Goal: Task Accomplishment & Management: Use online tool/utility

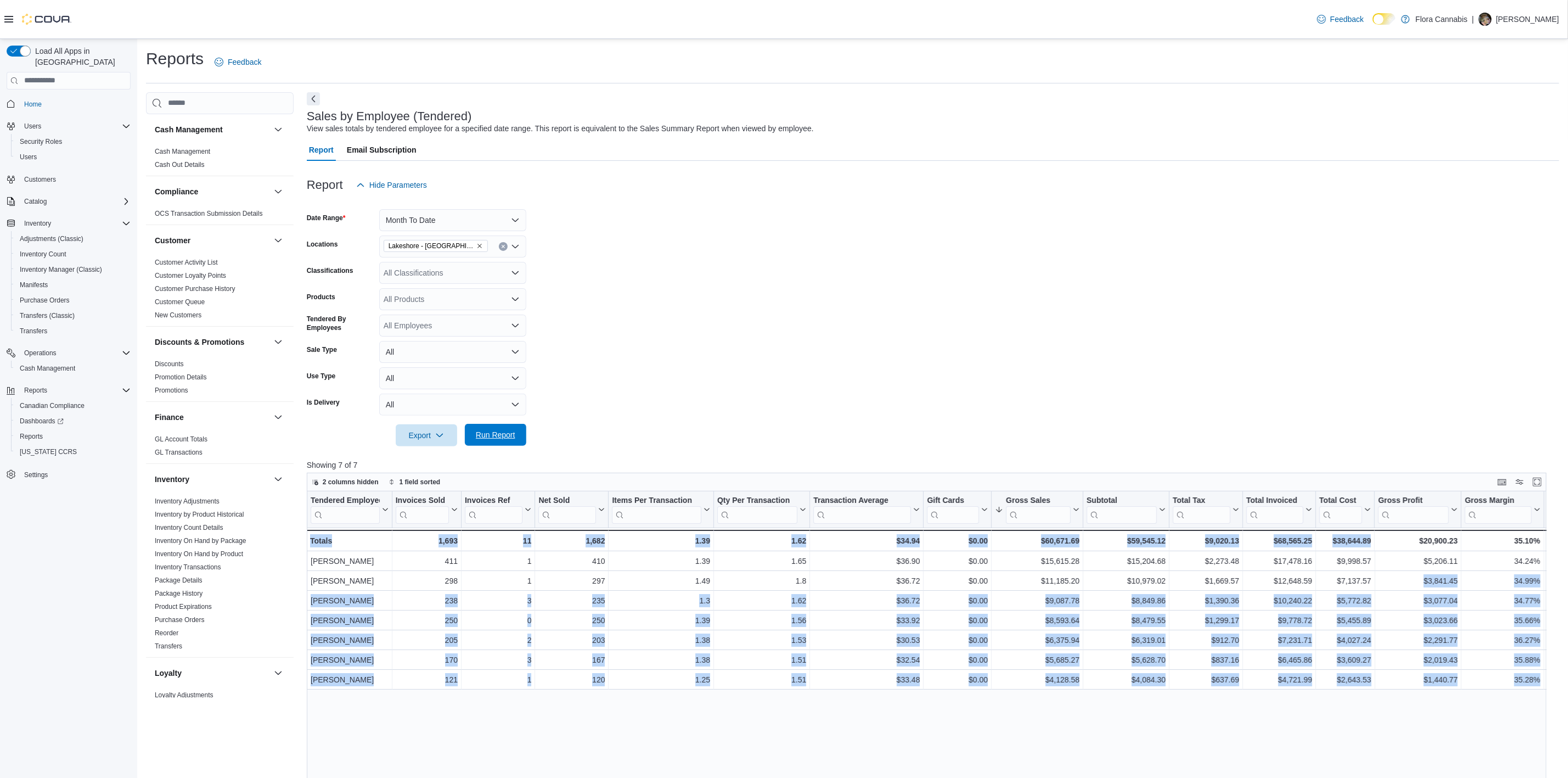
click at [479, 435] on span "Run Report" at bounding box center [495, 435] width 39 height 11
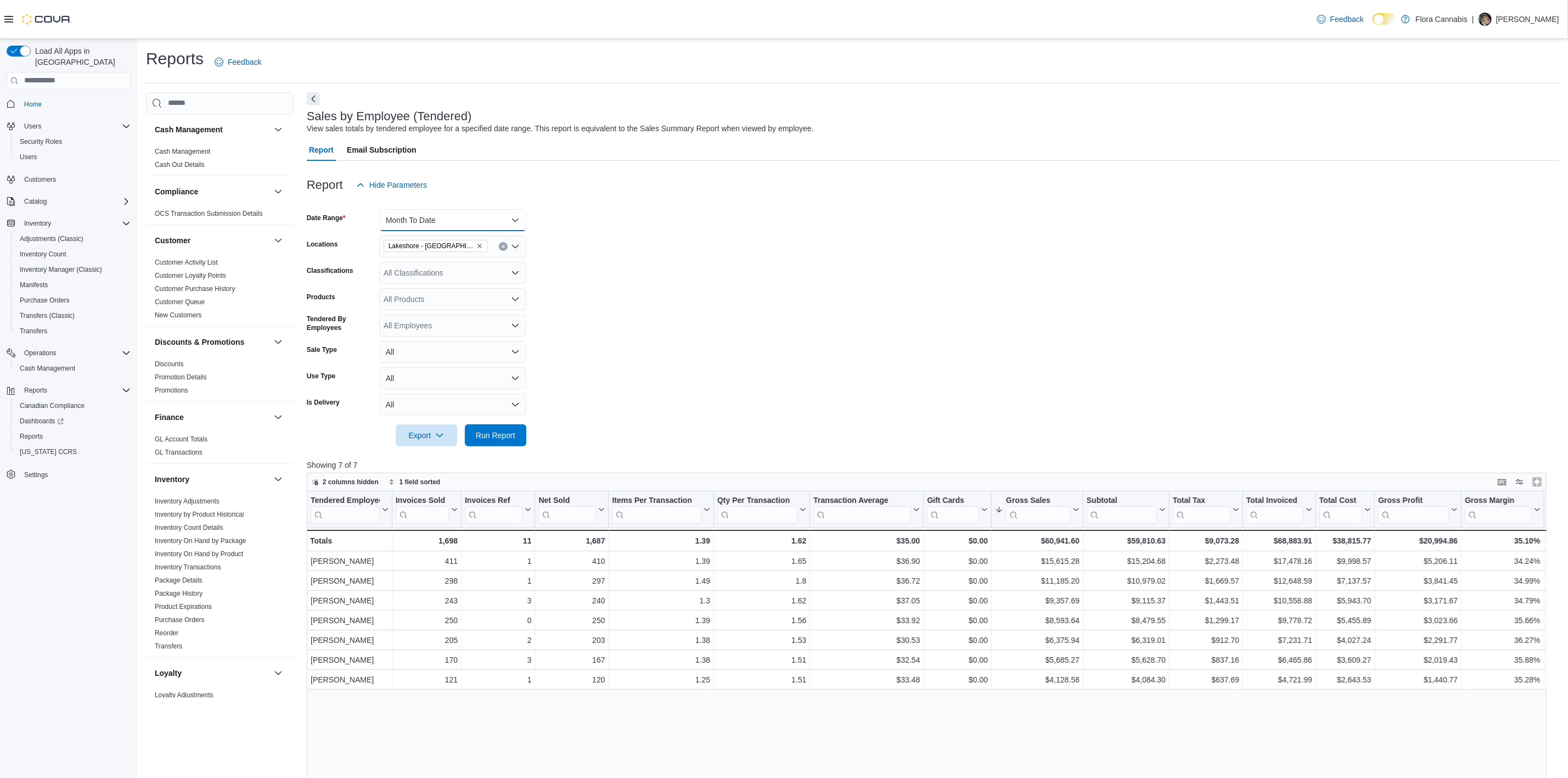
click at [486, 221] on button "Month To Date" at bounding box center [453, 220] width 147 height 22
click at [468, 254] on button "[DATE]" at bounding box center [453, 264] width 147 height 22
click at [196, 544] on link "Sales by Location" at bounding box center [180, 548] width 52 height 8
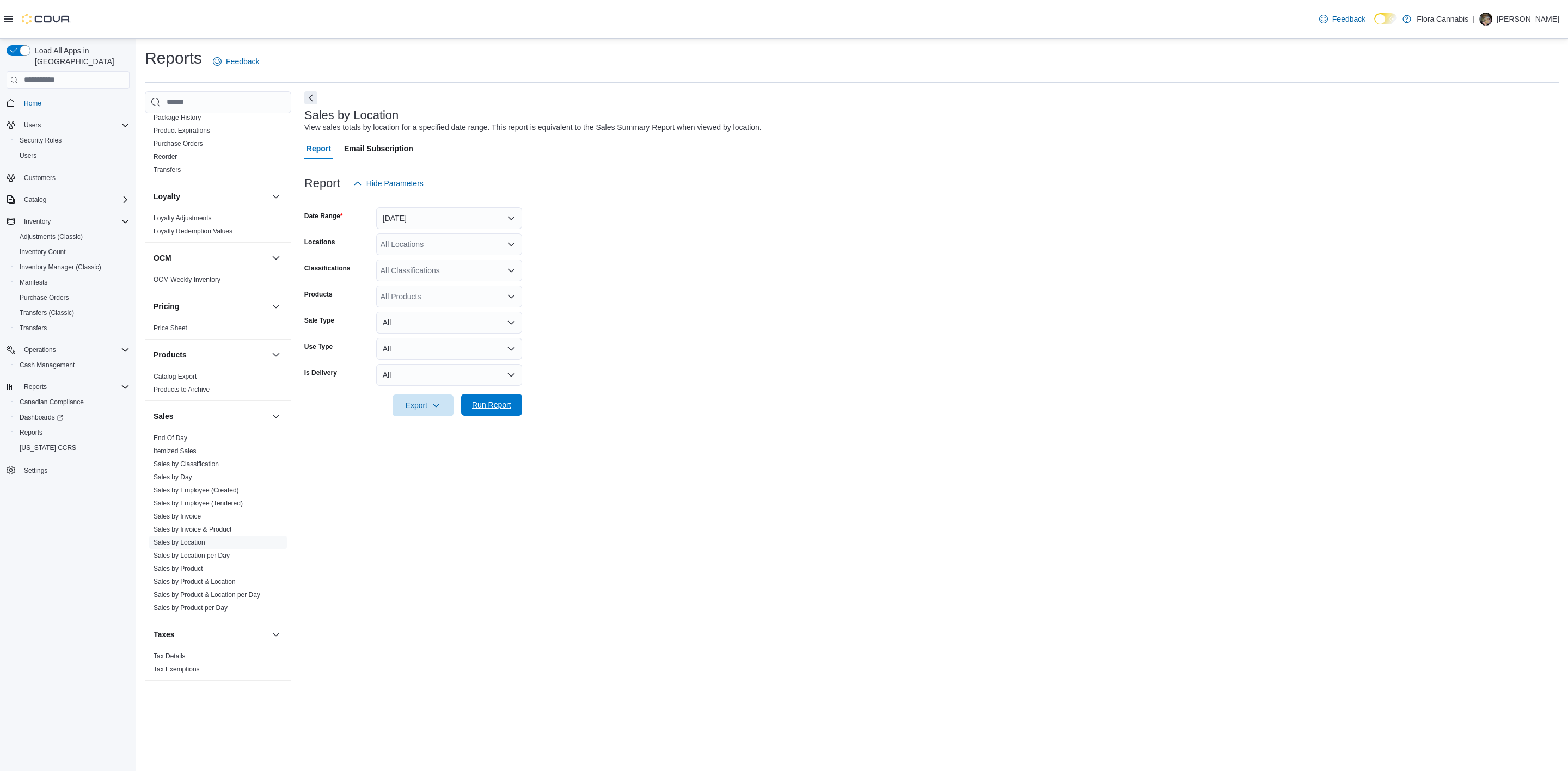
click at [474, 404] on span "Run Report" at bounding box center [491, 405] width 39 height 11
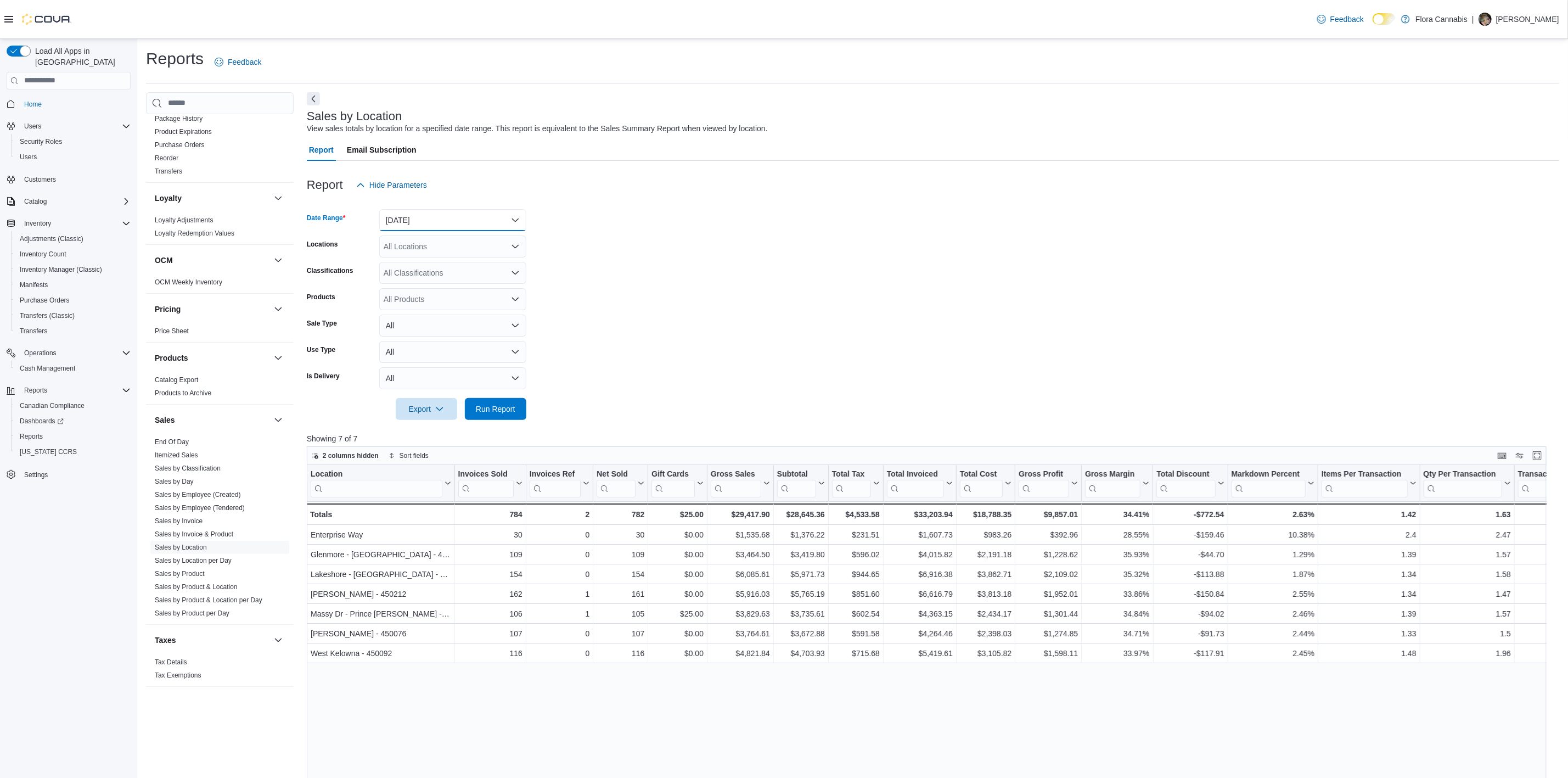
click at [492, 221] on button "[DATE]" at bounding box center [453, 220] width 147 height 22
click at [487, 253] on button "[DATE]" at bounding box center [453, 264] width 147 height 22
click at [630, 249] on form "Date Range [DATE] Locations All Locations Classifications All Classifications P…" at bounding box center [933, 308] width 1253 height 224
click at [512, 402] on span "Run Report" at bounding box center [495, 409] width 48 height 22
click at [455, 221] on button "[DATE]" at bounding box center [453, 220] width 147 height 22
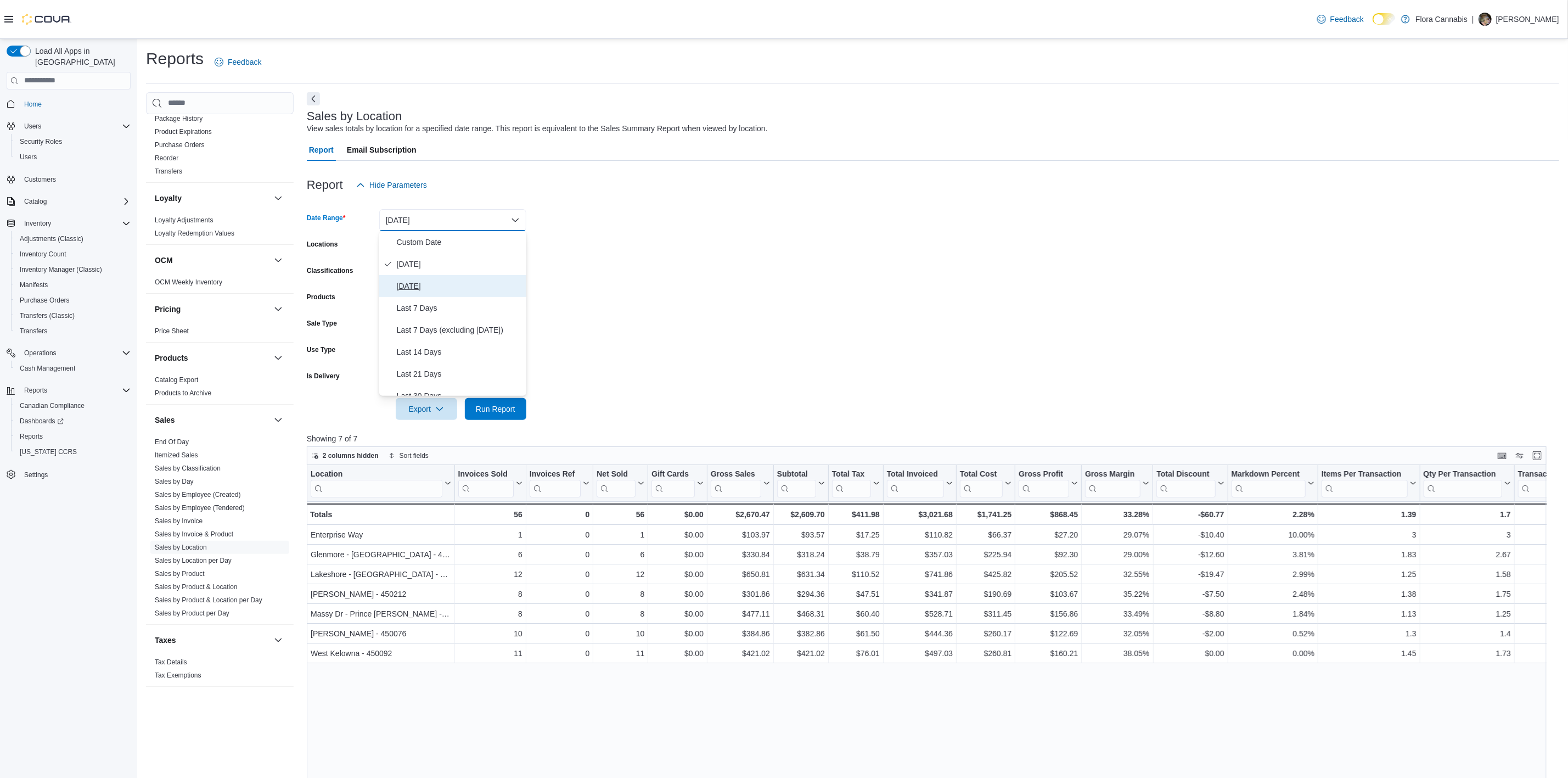
click at [448, 281] on span "[DATE]" at bounding box center [460, 286] width 125 height 13
click at [755, 315] on form "Date Range [DATE] Locations All Locations Classifications All Classifications P…" at bounding box center [933, 308] width 1253 height 224
click at [476, 412] on span "Run Report" at bounding box center [495, 409] width 39 height 11
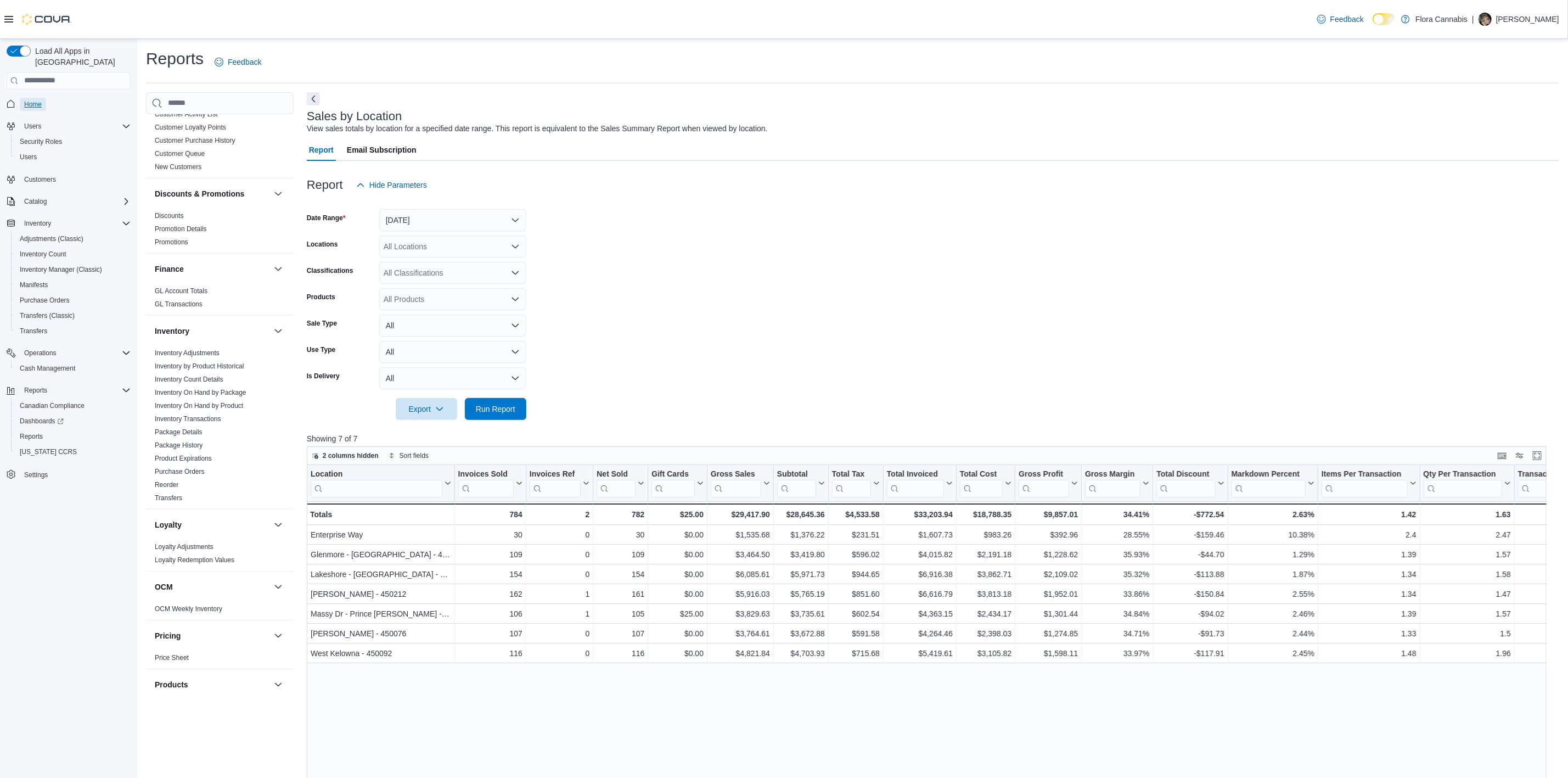
click at [34, 100] on span "Home" at bounding box center [33, 104] width 18 height 9
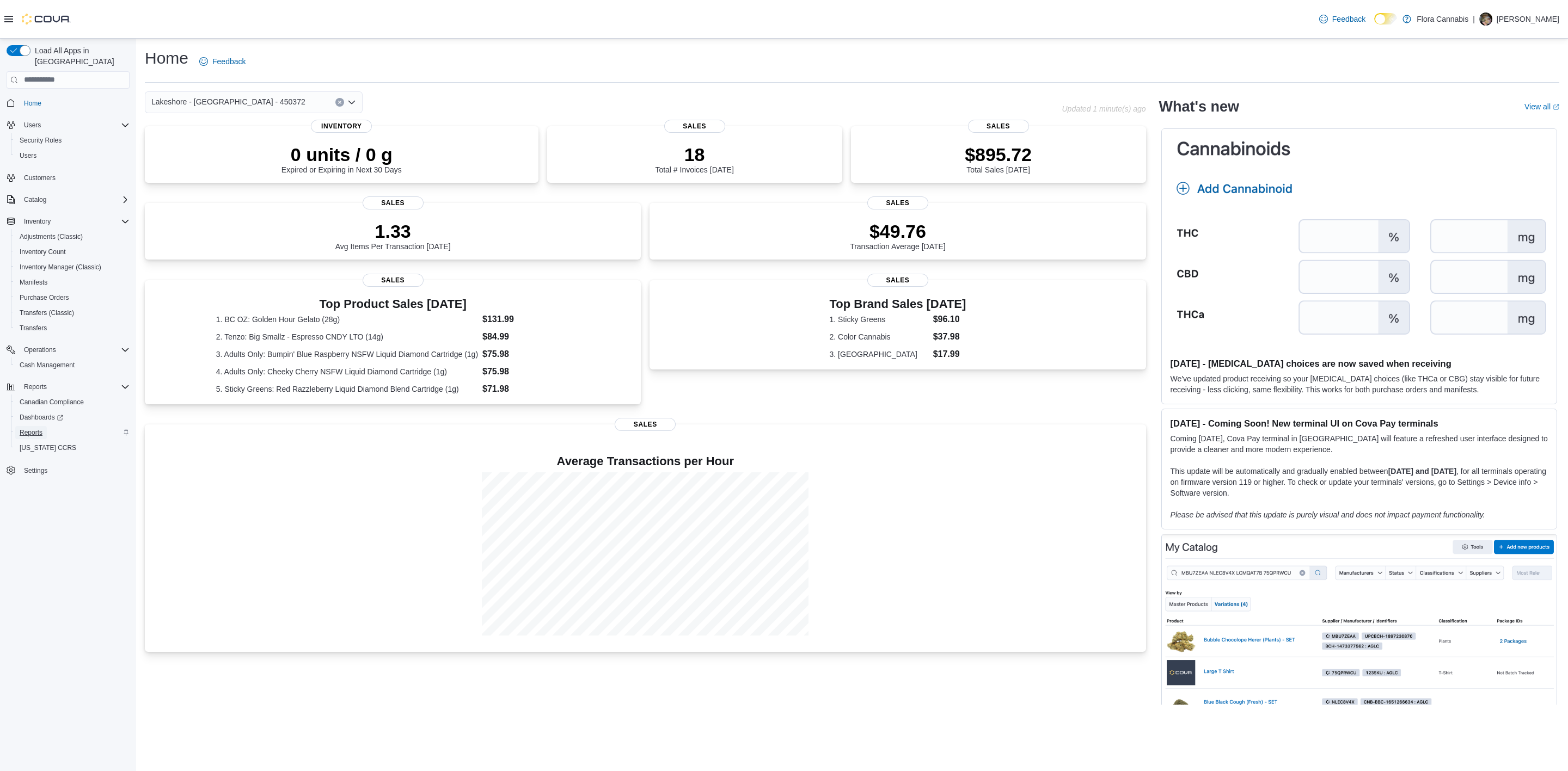
click at [38, 428] on span "Reports" at bounding box center [31, 433] width 23 height 9
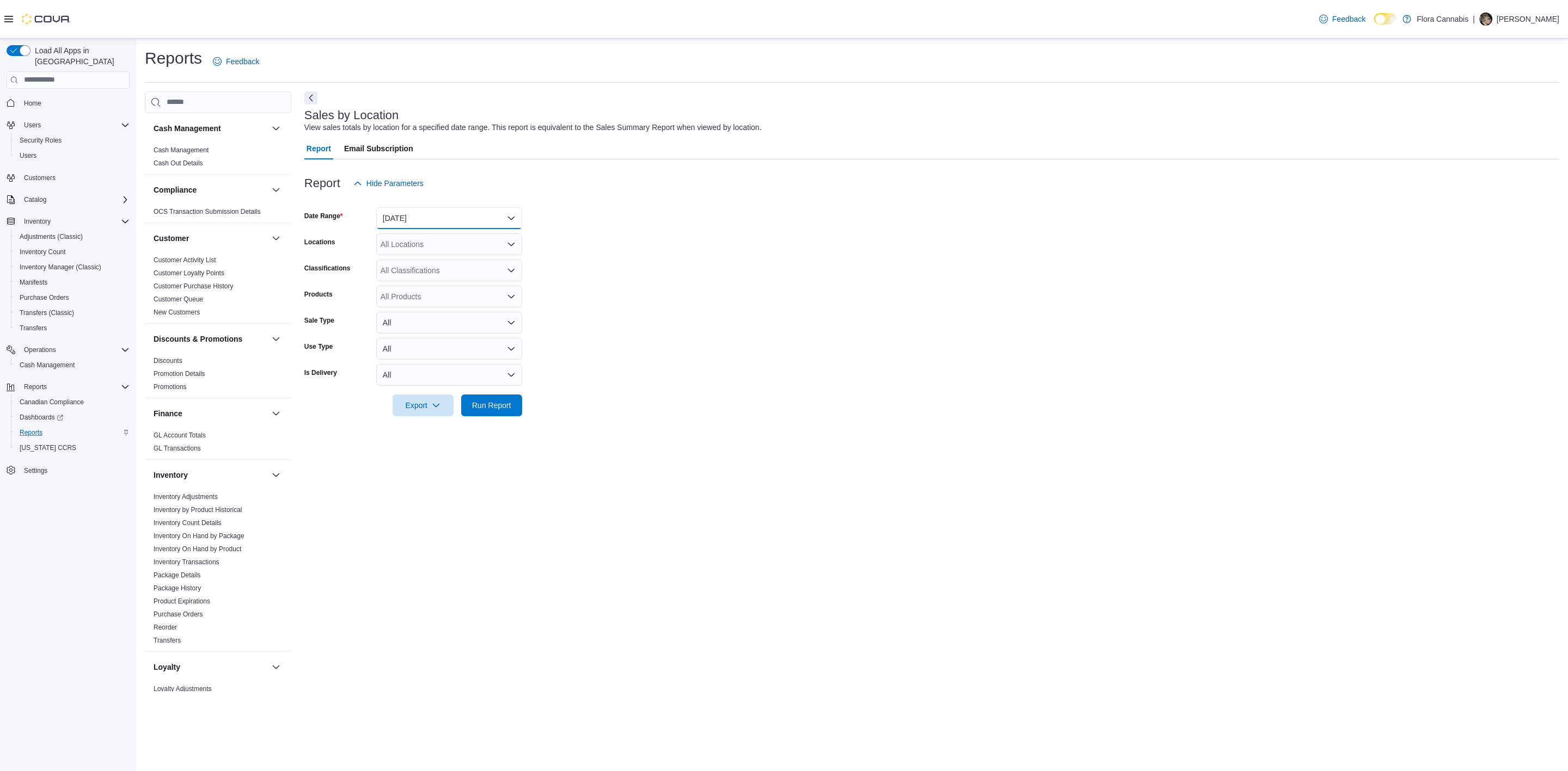
click at [458, 219] on button "[DATE]" at bounding box center [449, 218] width 146 height 22
click at [469, 270] on button "[DATE]" at bounding box center [449, 262] width 146 height 22
click at [686, 271] on form "Date Range [DATE] Locations All Locations Classifications All Classifications P…" at bounding box center [932, 305] width 1255 height 222
click at [503, 407] on span "Run Report" at bounding box center [491, 405] width 39 height 11
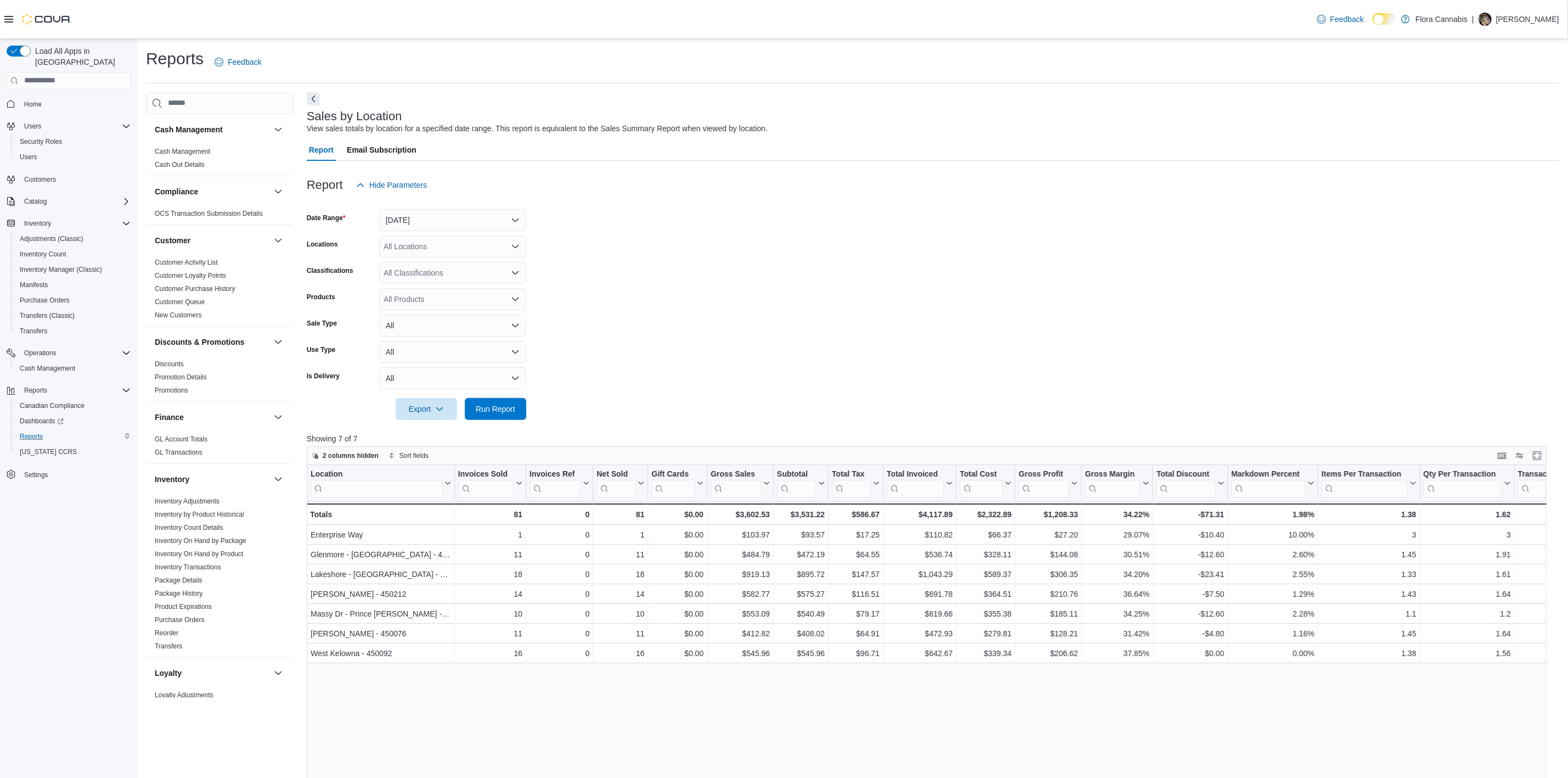
click at [800, 325] on form "Date Range [DATE] Locations All Locations Classifications All Classifications P…" at bounding box center [933, 308] width 1253 height 224
click at [509, 399] on span "Run Report" at bounding box center [495, 409] width 48 height 22
click at [497, 225] on button "[DATE]" at bounding box center [453, 220] width 147 height 22
click at [502, 262] on span "[DATE]" at bounding box center [460, 263] width 125 height 13
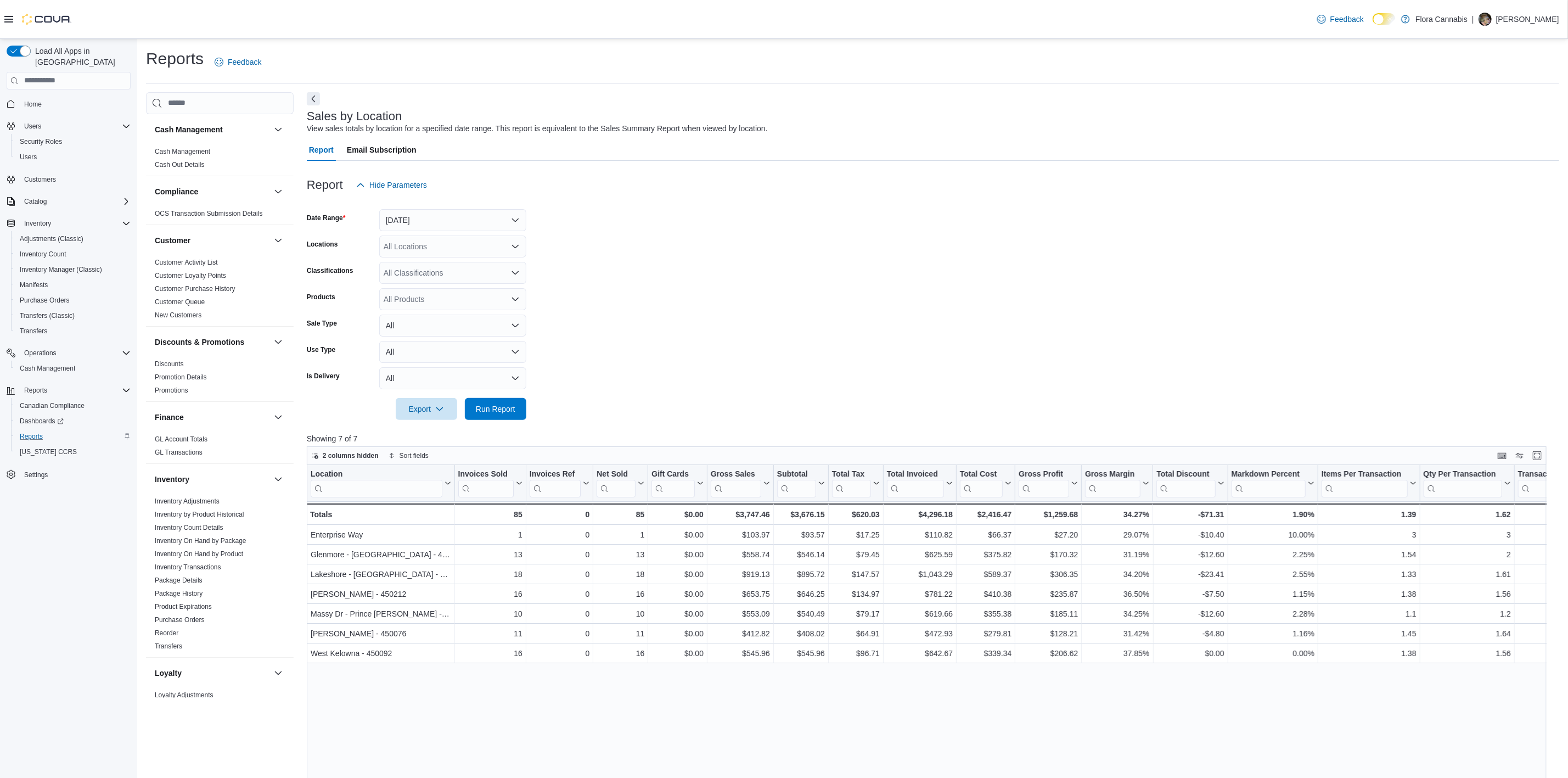
click at [583, 254] on form "Date Range [DATE] Locations All Locations Classifications All Classifications P…" at bounding box center [933, 308] width 1253 height 224
click at [520, 406] on button "Run Report" at bounding box center [496, 409] width 61 height 22
click at [511, 400] on span "Run Report" at bounding box center [495, 409] width 48 height 22
